Goal: Book appointment/travel/reservation

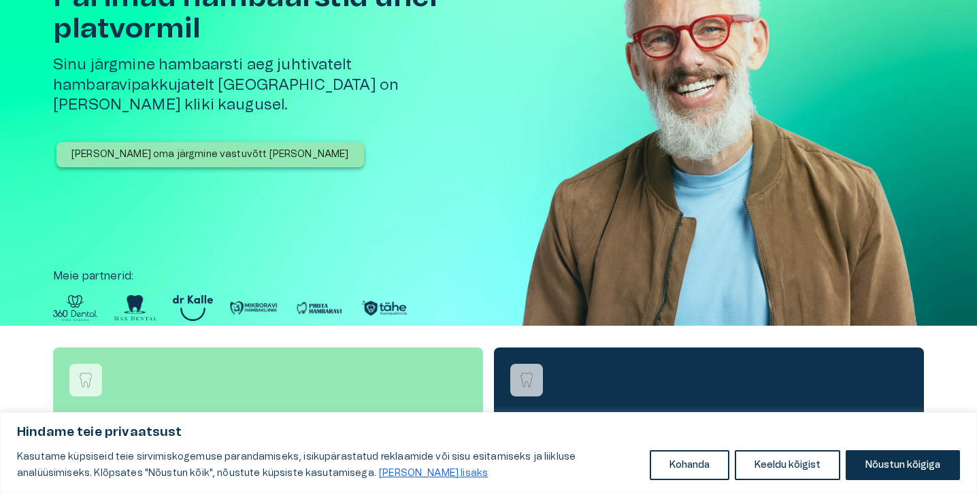
scroll to position [115, 0]
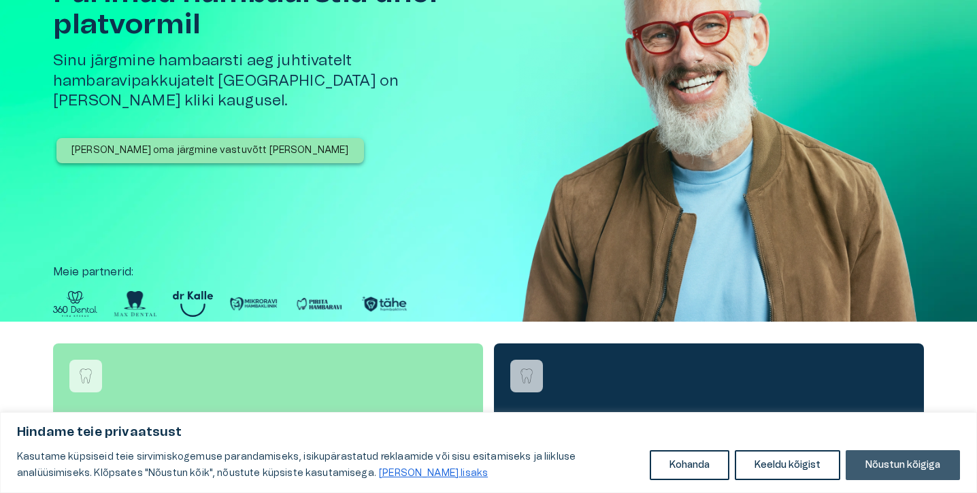
click at [922, 462] on button "Nõustun kõigiga" at bounding box center [902, 465] width 114 height 30
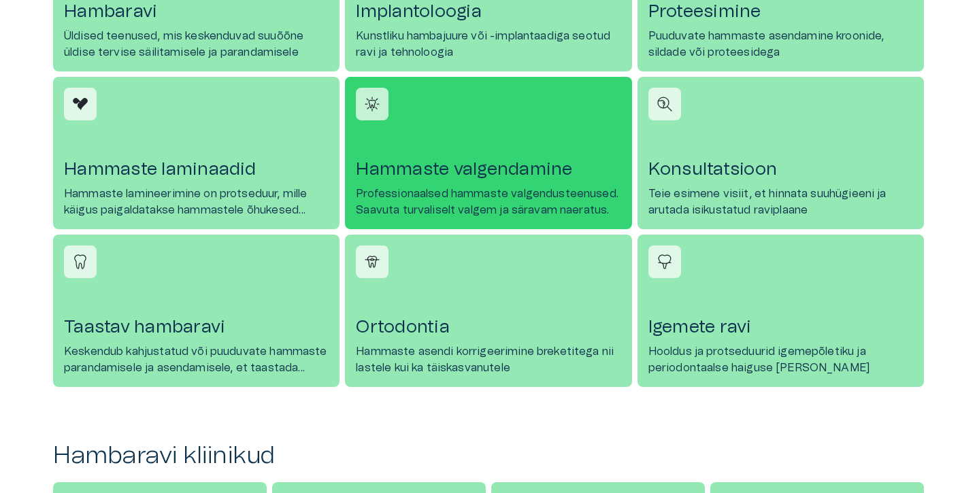
scroll to position [880, 0]
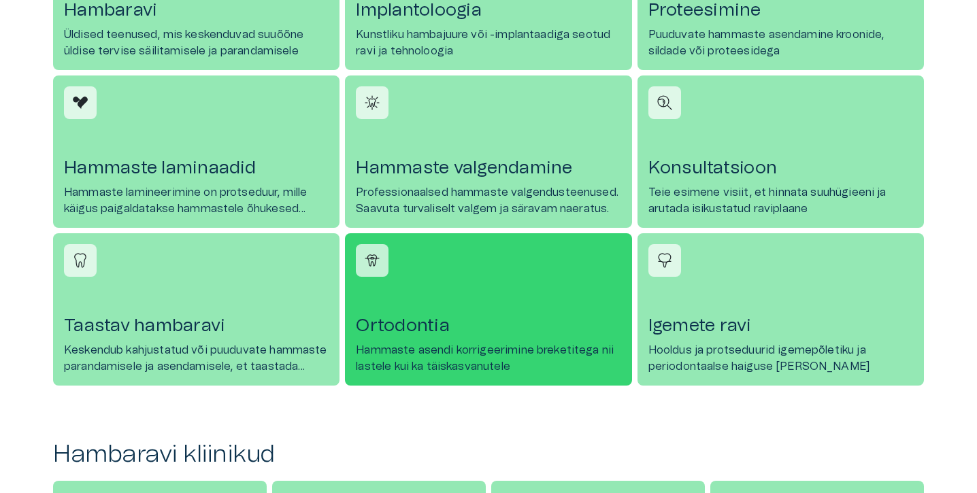
click at [543, 331] on h4 "Ortodontia" at bounding box center [488, 326] width 265 height 22
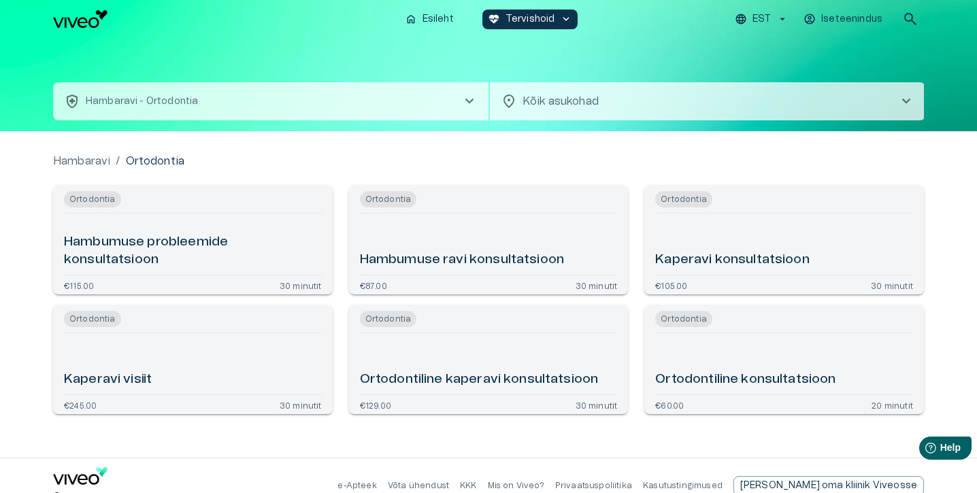
click at [744, 268] on h6 "Kaperavi konsultatsioon" at bounding box center [732, 260] width 154 height 18
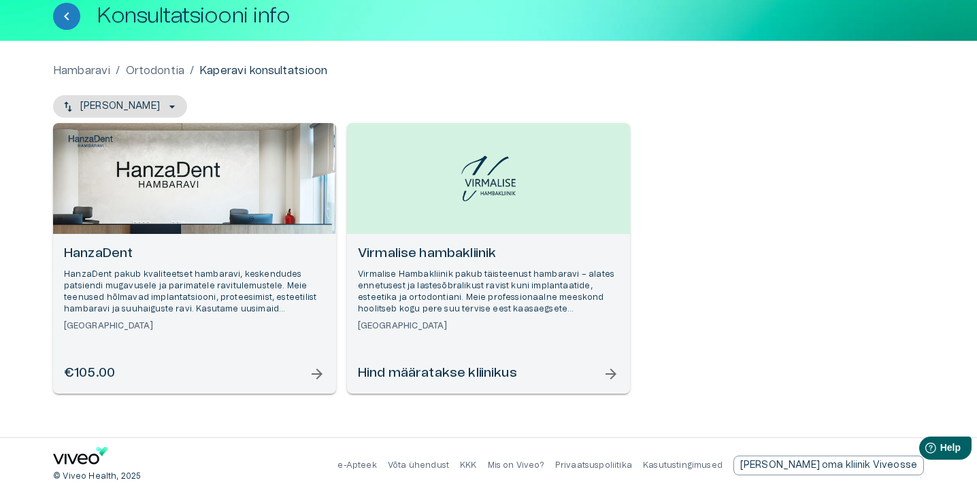
scroll to position [80, 0]
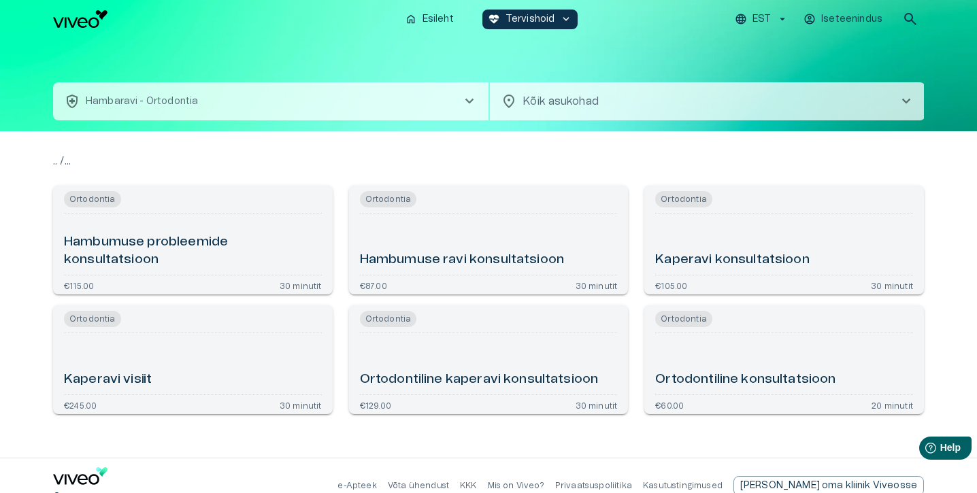
scroll to position [880, 0]
